Goal: Transaction & Acquisition: Download file/media

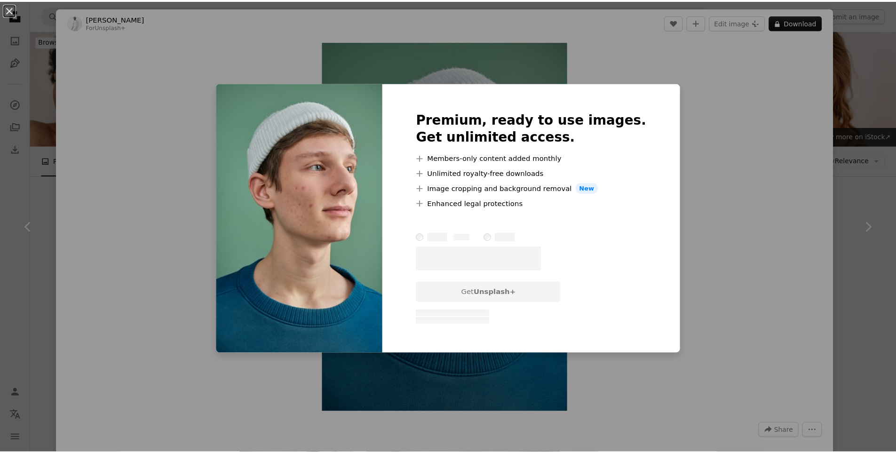
scroll to position [1769, 0]
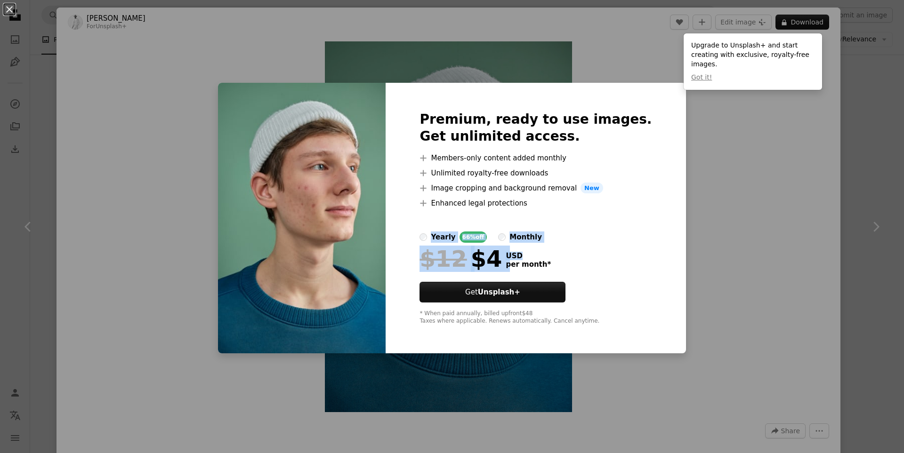
drag, startPoint x: 578, startPoint y: 223, endPoint x: 539, endPoint y: 251, distance: 47.8
click at [541, 251] on div "Premium, ready to use images. Get unlimited access. A plus sign Members-only co…" at bounding box center [535, 218] width 300 height 271
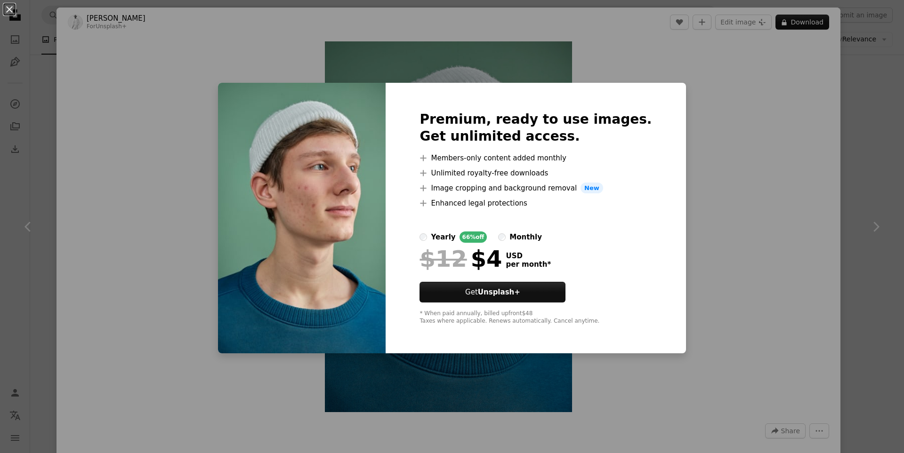
drag, startPoint x: 249, startPoint y: 63, endPoint x: 225, endPoint y: 40, distance: 33.0
click at [250, 63] on div "An X shape Premium, ready to use images. Get unlimited access. A plus sign Memb…" at bounding box center [452, 226] width 904 height 453
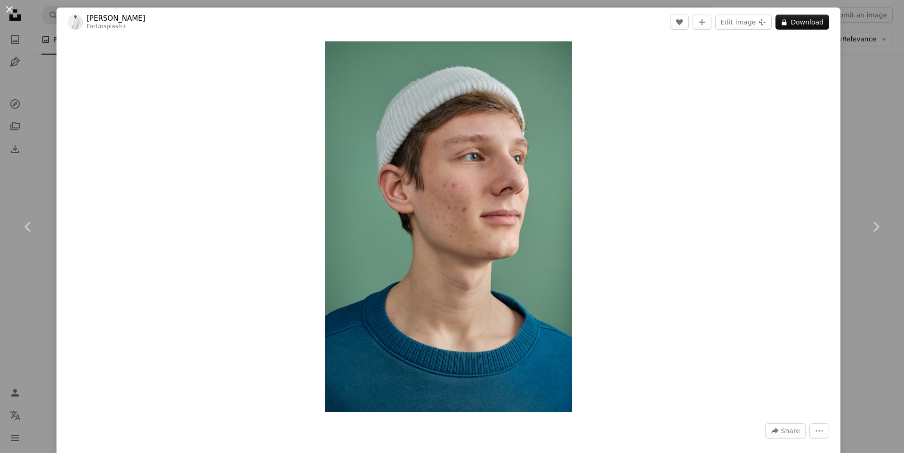
click at [12, 6] on button "An X shape" at bounding box center [9, 9] width 11 height 11
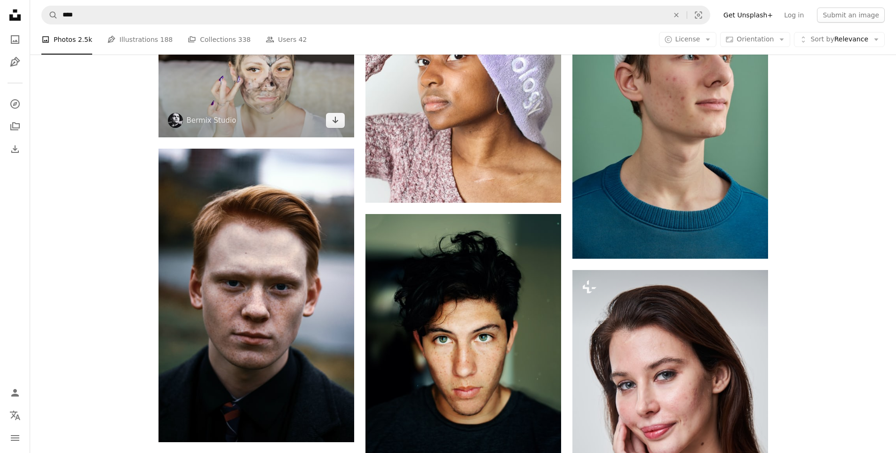
click at [210, 138] on div "Plus sign for Unsplash+ A heart A plus sign Getty Images For Unsplash+ A lock D…" at bounding box center [257, 308] width 196 height 3656
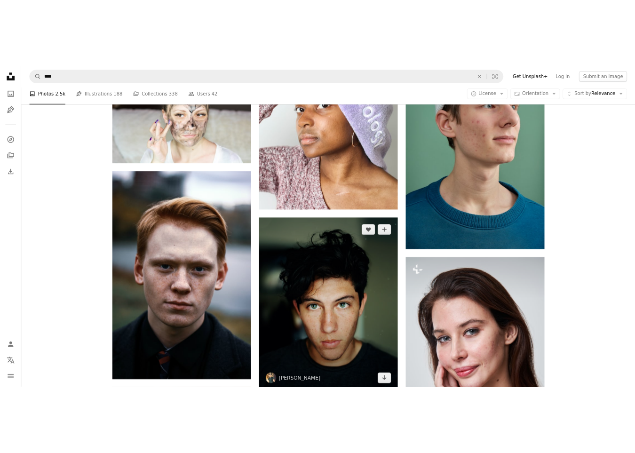
scroll to position [1686, 0]
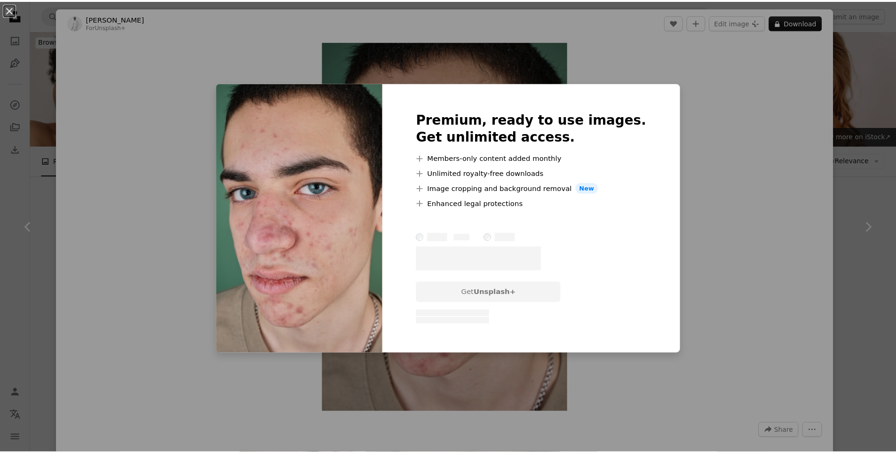
scroll to position [932, 0]
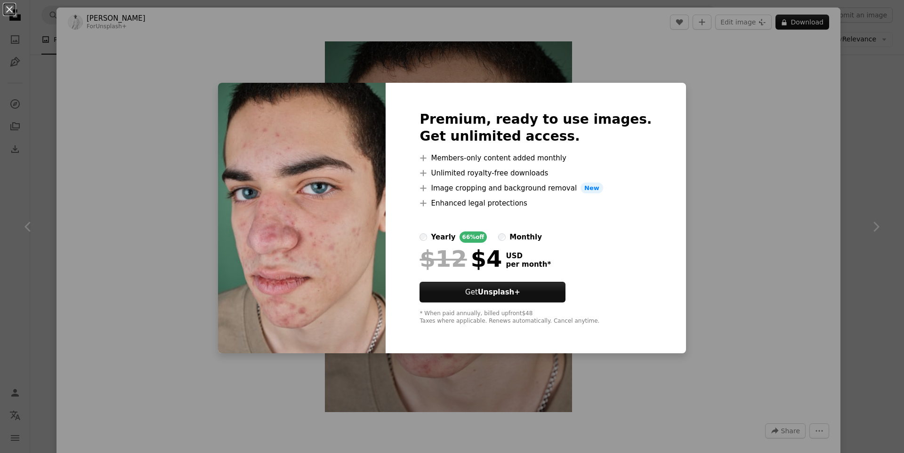
click at [711, 228] on div "An X shape Premium, ready to use images. Get unlimited access. A plus sign Memb…" at bounding box center [452, 226] width 904 height 453
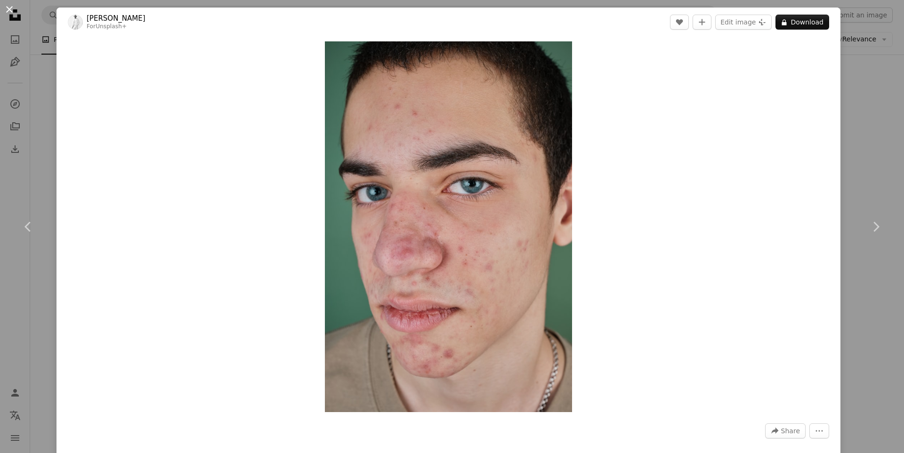
click at [15, 4] on button "An X shape" at bounding box center [9, 9] width 11 height 11
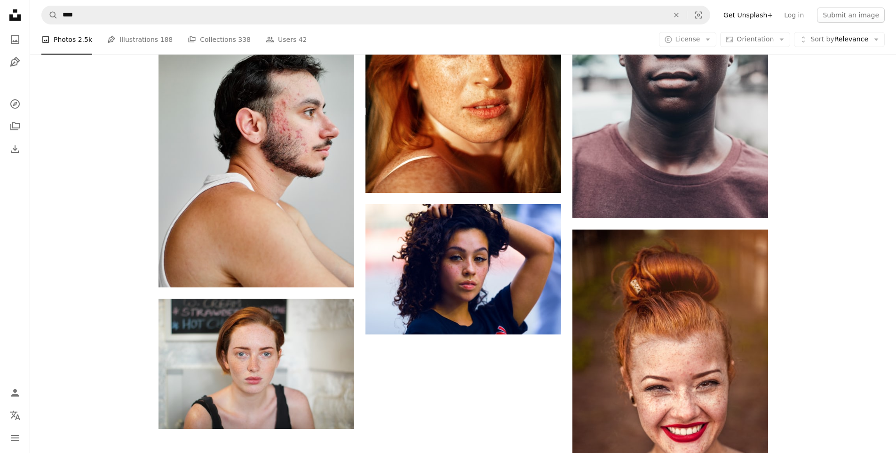
scroll to position [3456, 0]
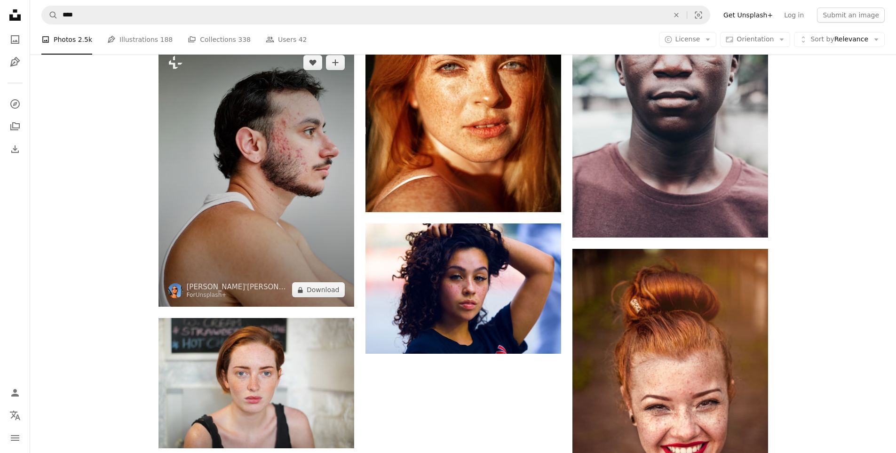
click at [256, 234] on img at bounding box center [257, 176] width 196 height 261
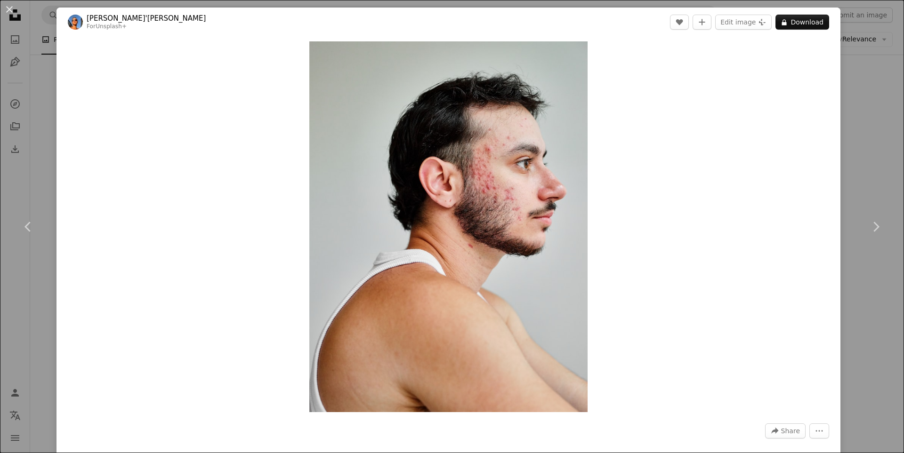
drag, startPoint x: 786, startPoint y: 21, endPoint x: 793, endPoint y: 86, distance: 64.9
click at [806, 116] on div "Zoom in" at bounding box center [448, 227] width 784 height 380
click at [794, 24] on button "A lock Download" at bounding box center [802, 22] width 54 height 15
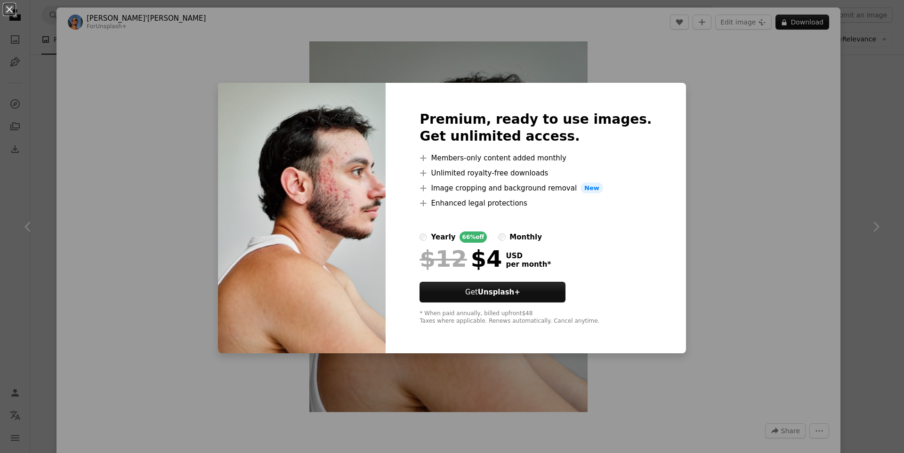
click at [718, 215] on div "An X shape Premium, ready to use images. Get unlimited access. A plus sign Memb…" at bounding box center [452, 226] width 904 height 453
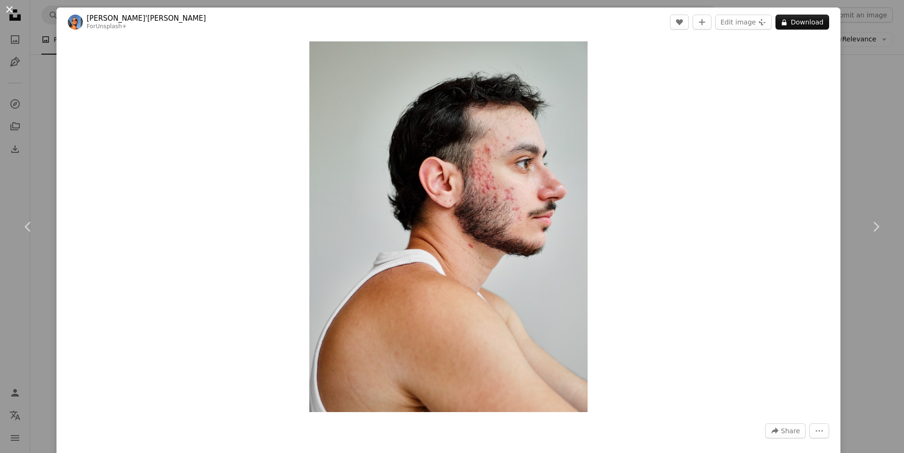
click at [11, 7] on button "An X shape" at bounding box center [9, 9] width 11 height 11
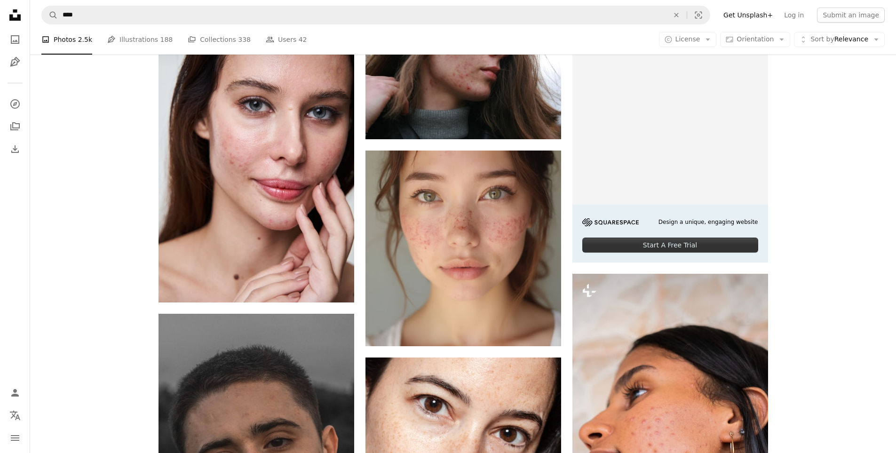
scroll to position [188, 0]
